Goal: Information Seeking & Learning: Learn about a topic

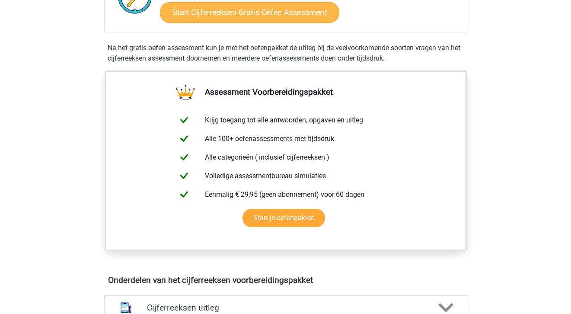
scroll to position [496, 0]
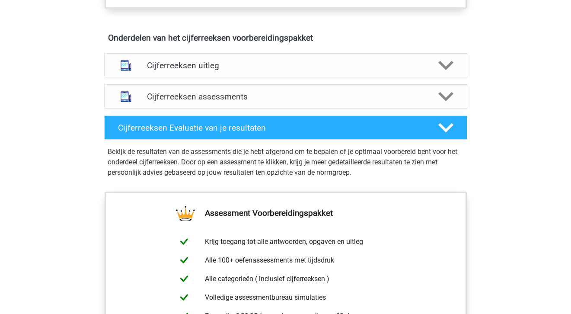
click at [447, 70] on polygon at bounding box center [445, 66] width 15 height 10
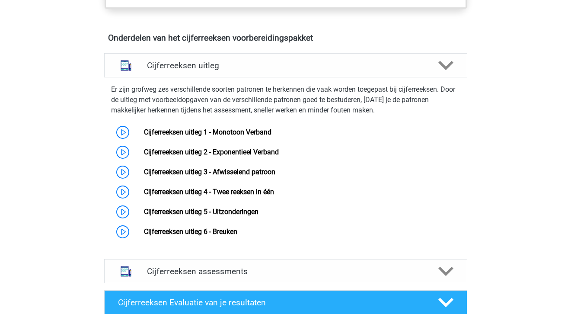
click at [447, 70] on polygon at bounding box center [445, 66] width 15 height 10
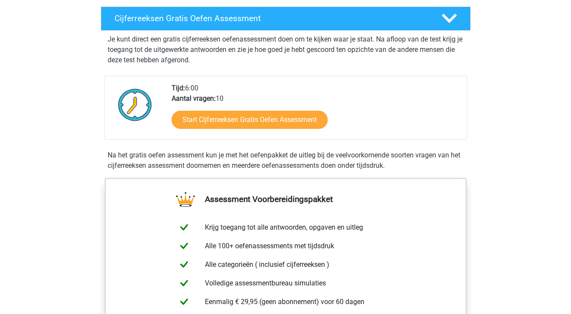
scroll to position [142, 0]
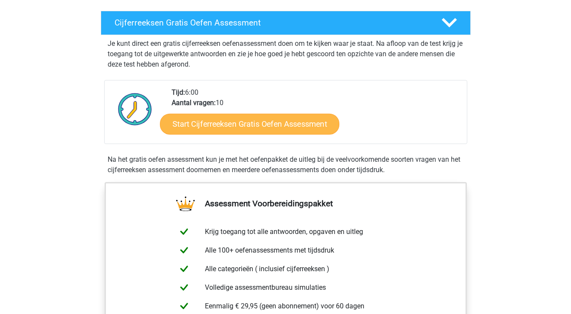
click at [294, 128] on link "Start Cijferreeksen Gratis Oefen Assessment" at bounding box center [249, 123] width 179 height 21
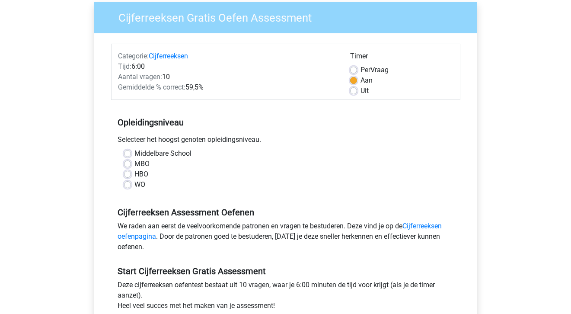
scroll to position [70, 0]
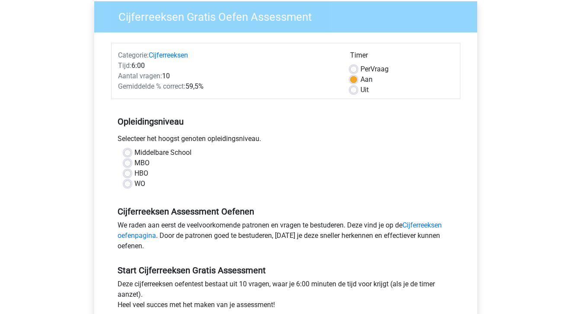
click at [135, 185] on label "WO" at bounding box center [139, 184] width 11 height 10
click at [131, 185] on input "WO" at bounding box center [127, 183] width 7 height 9
radio input "true"
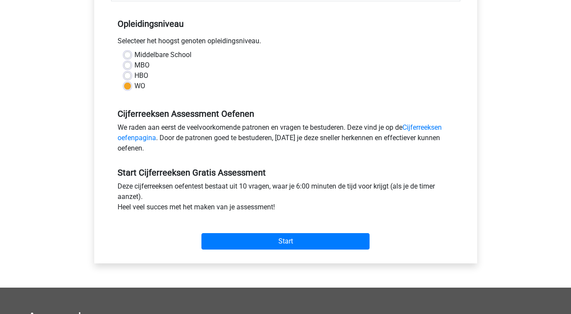
scroll to position [168, 0]
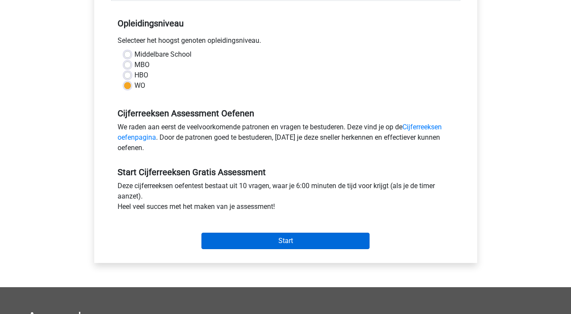
click at [294, 237] on input "Start" at bounding box center [285, 241] width 168 height 16
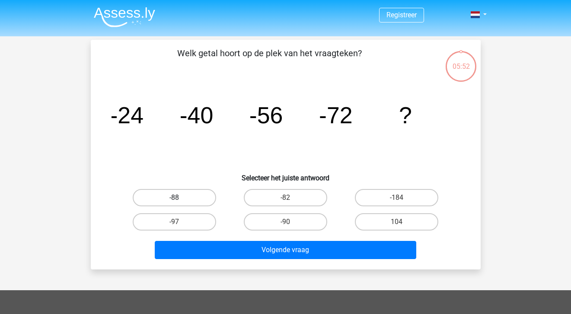
click at [182, 193] on label "-88" at bounding box center [174, 197] width 83 height 17
click at [180, 198] on input "-88" at bounding box center [177, 201] width 6 height 6
radio input "true"
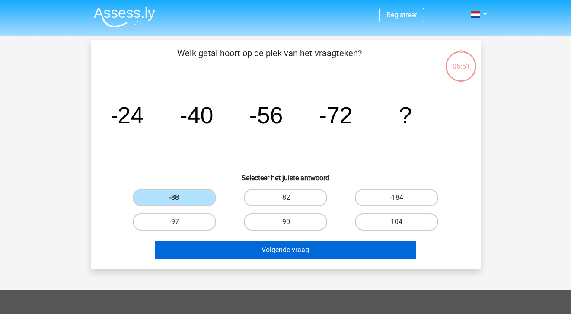
click at [292, 249] on button "Volgende vraag" at bounding box center [286, 250] width 262 height 18
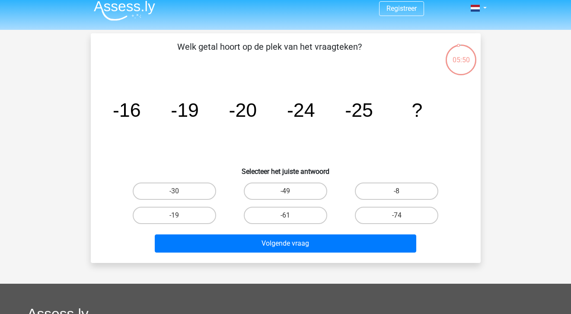
scroll to position [6, 0]
click at [189, 193] on label "-30" at bounding box center [174, 190] width 83 height 17
click at [180, 193] on input "-30" at bounding box center [177, 194] width 6 height 6
radio input "true"
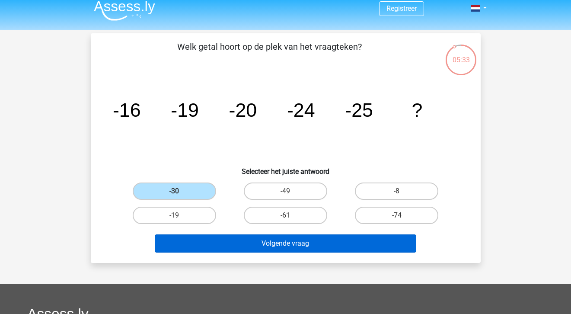
click at [310, 247] on button "Volgende vraag" at bounding box center [286, 243] width 262 height 18
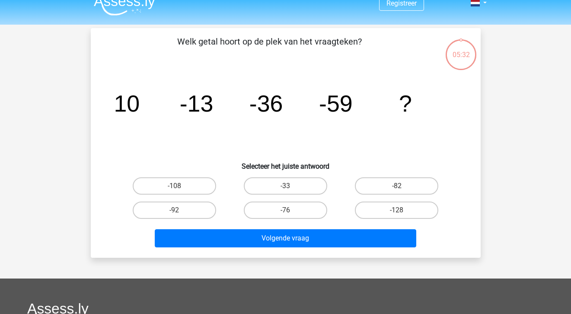
scroll to position [11, 0]
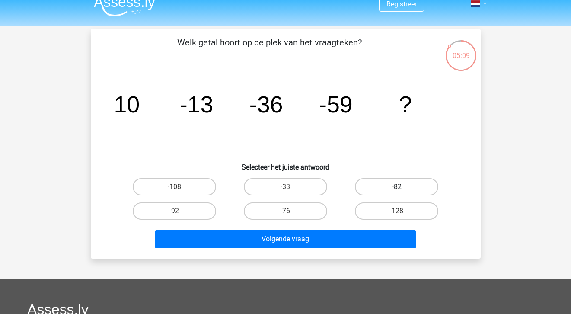
click at [389, 187] on label "-82" at bounding box center [396, 186] width 83 height 17
click at [397, 187] on input "-82" at bounding box center [400, 190] width 6 height 6
radio input "true"
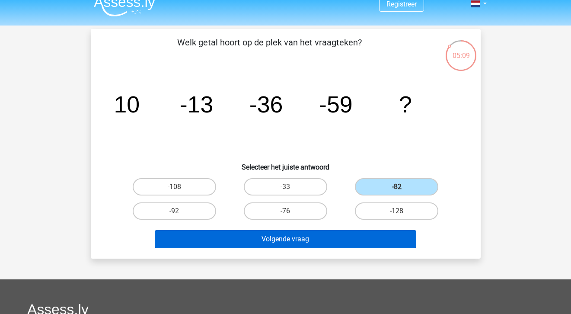
click at [327, 239] on button "Volgende vraag" at bounding box center [286, 239] width 262 height 18
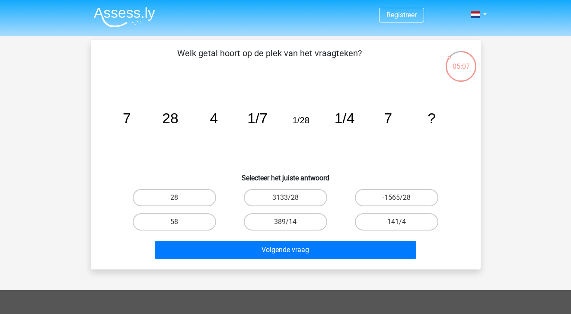
scroll to position [0, 0]
click at [183, 194] on label "28" at bounding box center [174, 197] width 83 height 17
click at [180, 198] on input "28" at bounding box center [177, 201] width 6 height 6
radio input "true"
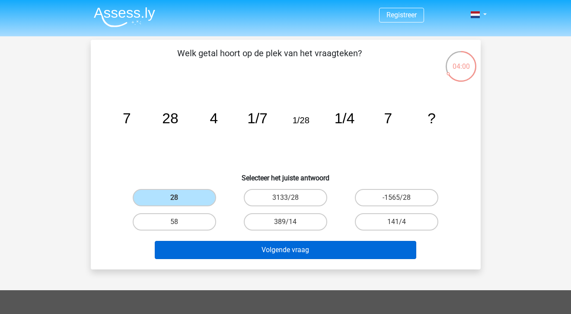
click at [333, 256] on button "Volgende vraag" at bounding box center [286, 250] width 262 height 18
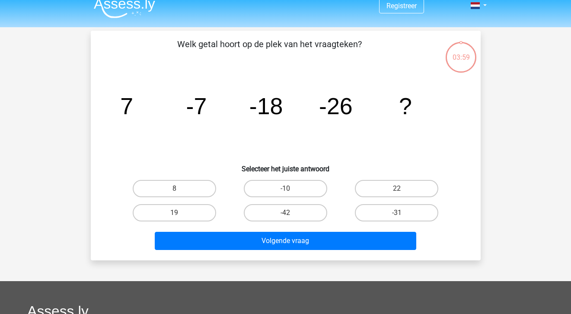
scroll to position [9, 0]
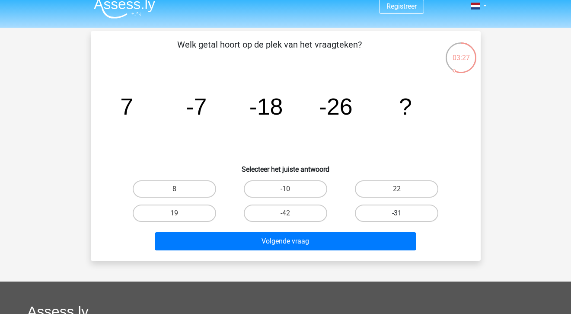
click at [383, 212] on label "-31" at bounding box center [396, 213] width 83 height 17
click at [397, 213] on input "-31" at bounding box center [400, 216] width 6 height 6
radio input "true"
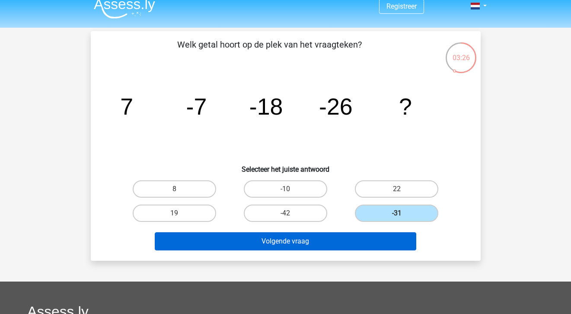
click at [345, 238] on button "Volgende vraag" at bounding box center [286, 241] width 262 height 18
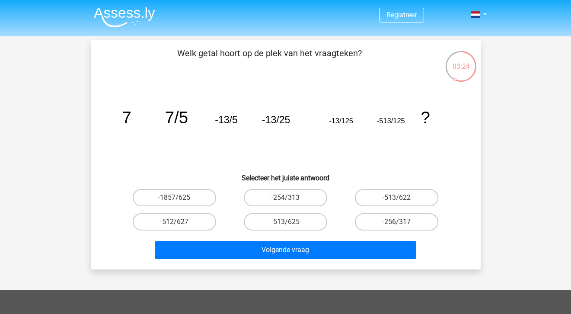
scroll to position [0, 0]
click at [299, 220] on label "-513/625" at bounding box center [285, 221] width 83 height 17
click at [291, 222] on input "-513/625" at bounding box center [288, 225] width 6 height 6
radio input "true"
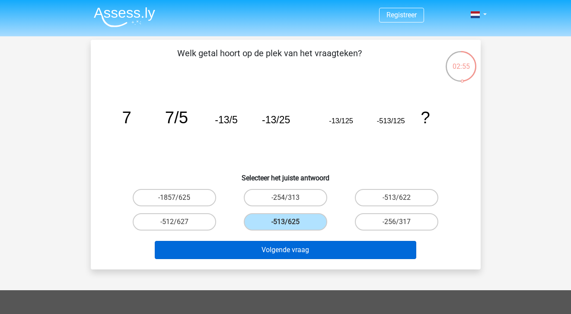
click at [311, 245] on button "Volgende vraag" at bounding box center [286, 250] width 262 height 18
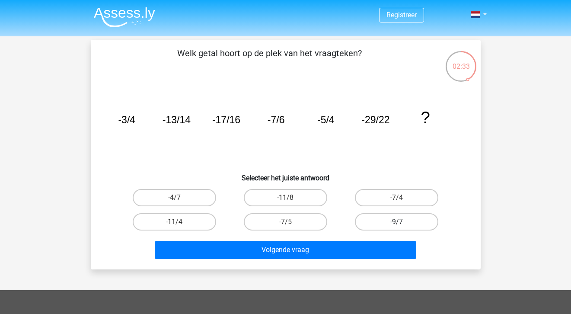
click at [391, 224] on label "-9/7" at bounding box center [396, 221] width 83 height 17
click at [397, 224] on input "-9/7" at bounding box center [400, 225] width 6 height 6
radio input "true"
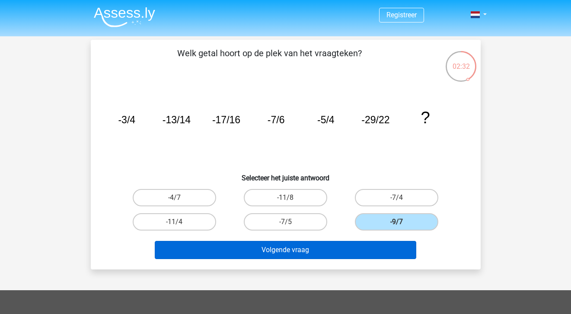
click at [358, 249] on button "Volgende vraag" at bounding box center [286, 250] width 262 height 18
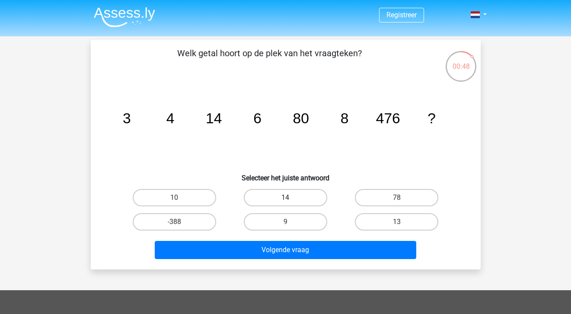
click at [280, 193] on label "14" at bounding box center [285, 197] width 83 height 17
click at [285, 198] on input "14" at bounding box center [288, 201] width 6 height 6
radio input "true"
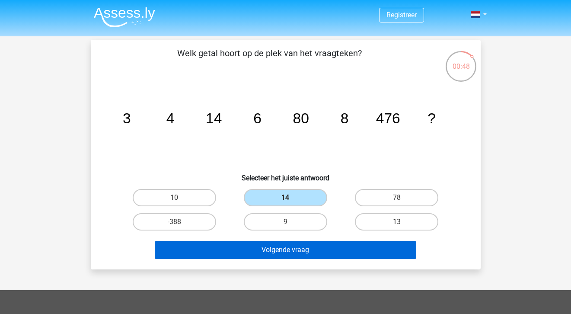
click at [308, 251] on button "Volgende vraag" at bounding box center [286, 250] width 262 height 18
